Goal: Transaction & Acquisition: Purchase product/service

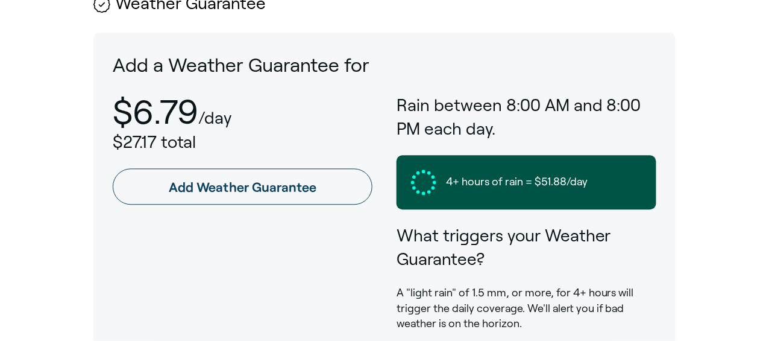
scroll to position [716, 0]
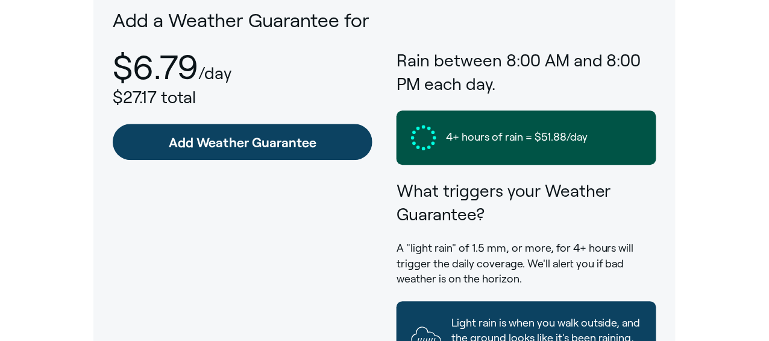
click at [256, 140] on link "Add Weather Guarantee" at bounding box center [243, 142] width 260 height 36
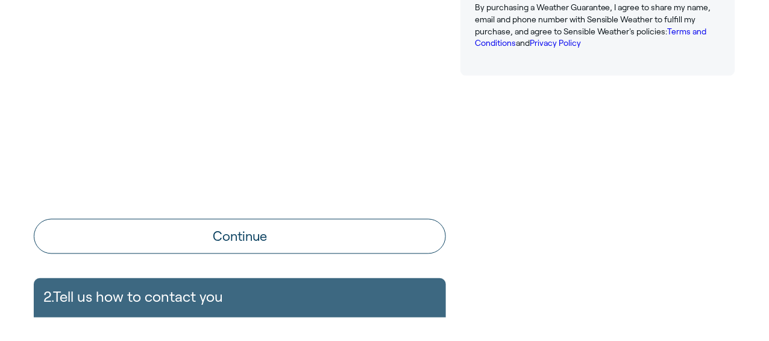
scroll to position [445, 0]
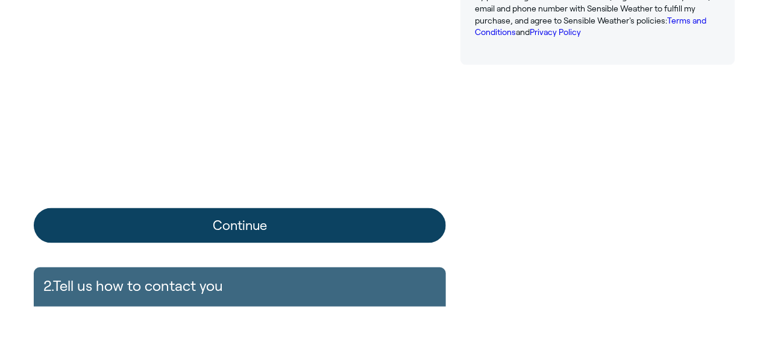
drag, startPoint x: 224, startPoint y: 224, endPoint x: 157, endPoint y: 225, distance: 66.9
click at [157, 225] on button "Continue" at bounding box center [240, 225] width 412 height 35
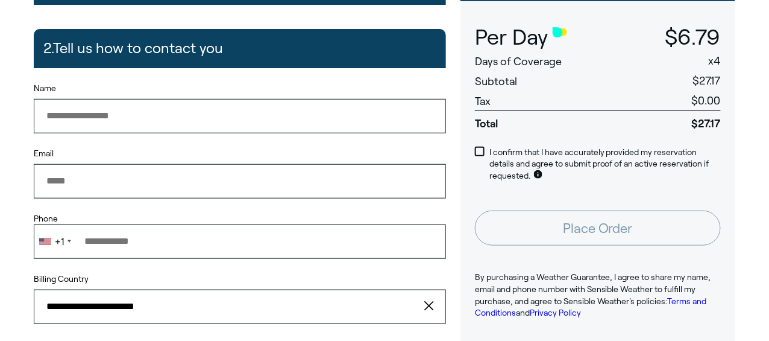
scroll to position [156, 0]
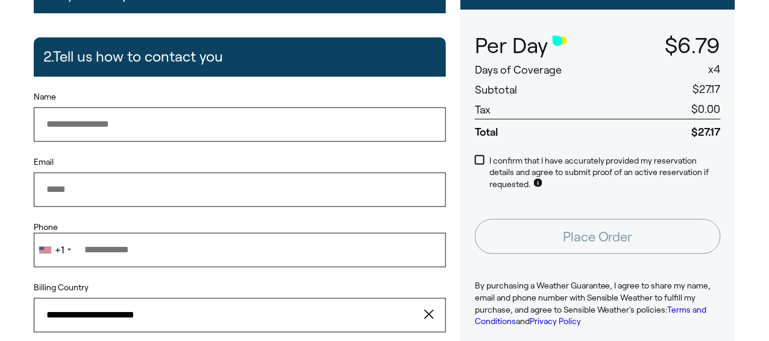
click at [84, 130] on input "Name" at bounding box center [240, 124] width 412 height 34
type input "**********"
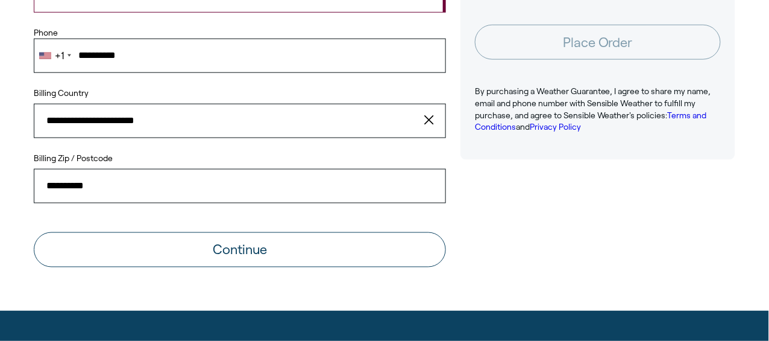
scroll to position [359, 0]
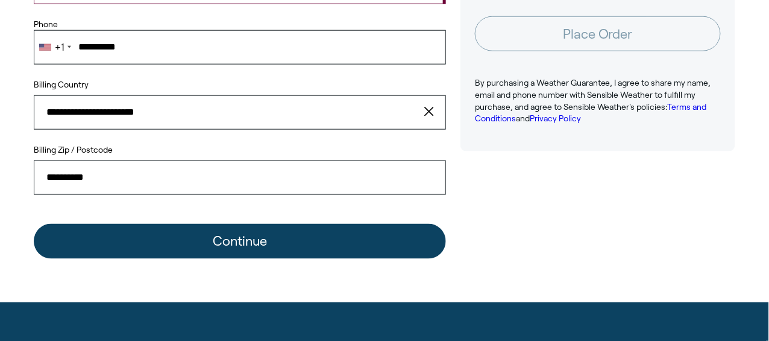
click at [274, 239] on button "Continue" at bounding box center [240, 241] width 412 height 35
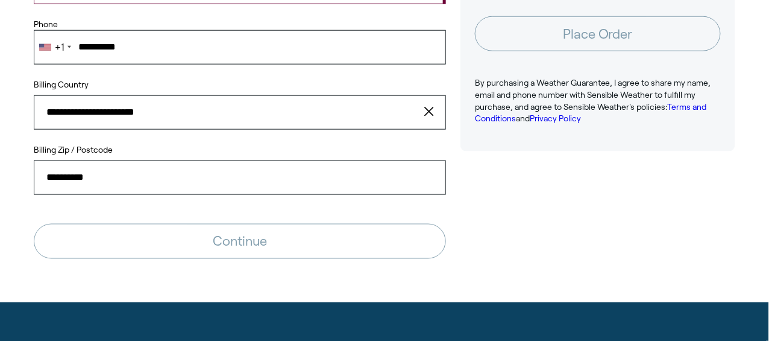
drag, startPoint x: 732, startPoint y: 152, endPoint x: 775, endPoint y: 154, distance: 42.8
click at [769, 154] on html "Consent Details [#IABV2SETTINGS#] About This website uses cookies We use cookie…" at bounding box center [384, 199] width 769 height 1116
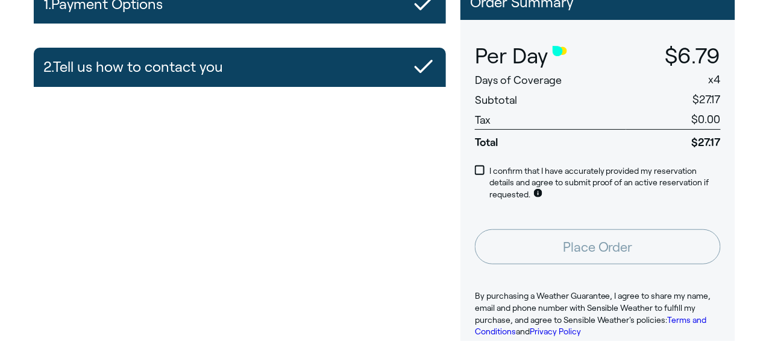
scroll to position [119, 0]
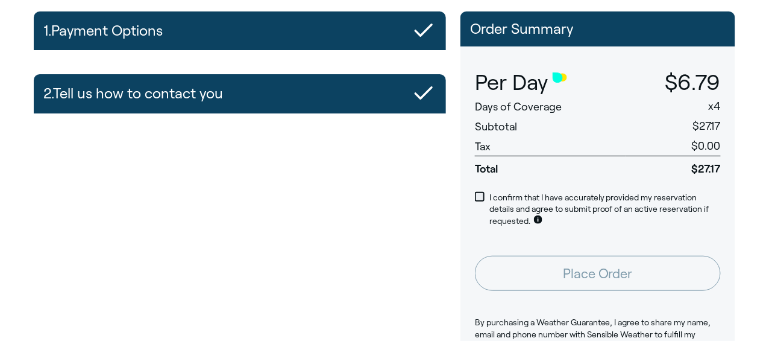
click at [476, 194] on span at bounding box center [480, 197] width 10 height 10
click at [321, 30] on div "1. Payment Options" at bounding box center [239, 30] width 393 height 29
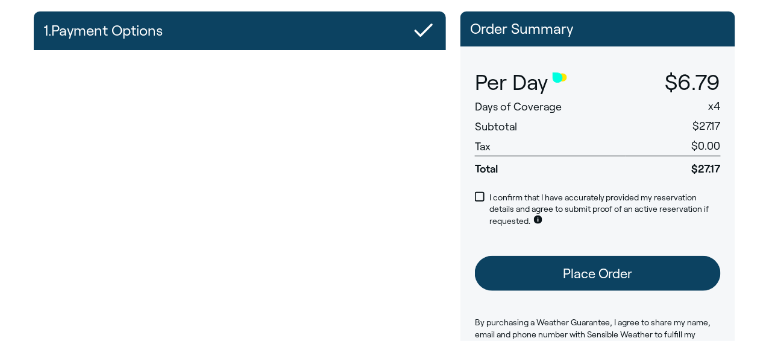
click at [523, 264] on button "Place Order" at bounding box center [598, 273] width 246 height 35
